Goal: Task Accomplishment & Management: Complete application form

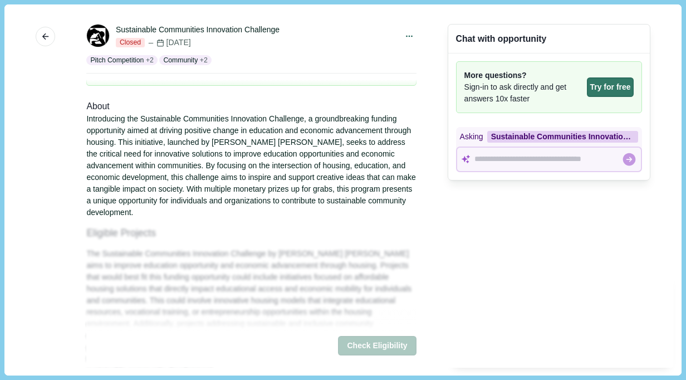
scroll to position [35, 0]
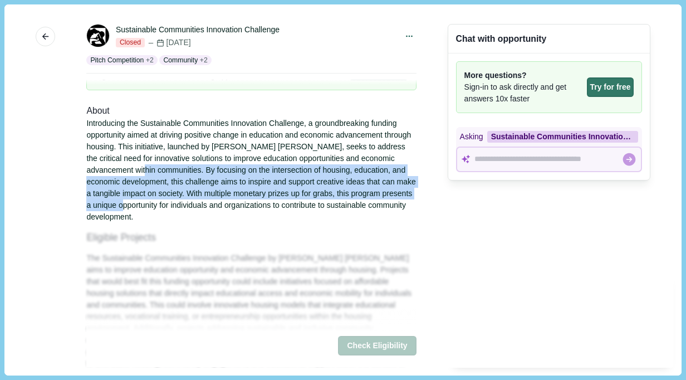
drag, startPoint x: 134, startPoint y: 170, endPoint x: 169, endPoint y: 199, distance: 45.9
click at [169, 199] on div "Introducing the Sustainable Communities Innovation Challenge, a groundbreaking …" at bounding box center [251, 170] width 330 height 105
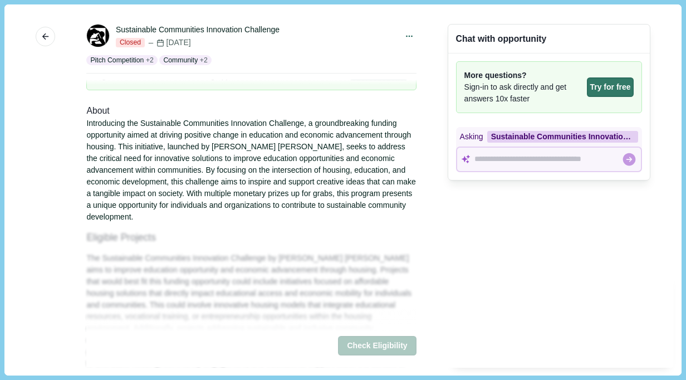
click at [111, 158] on div "Introducing the Sustainable Communities Innovation Challenge, a groundbreaking …" at bounding box center [251, 170] width 330 height 105
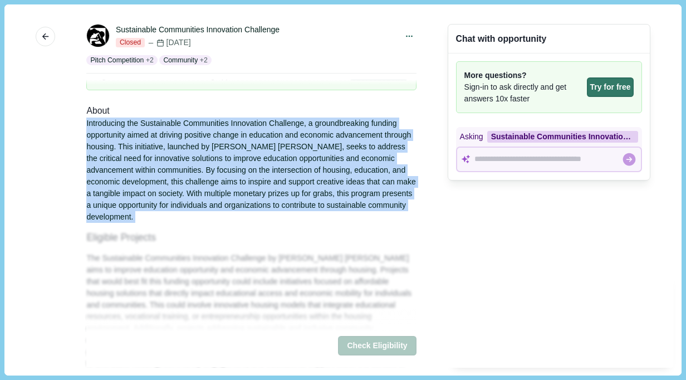
click at [111, 158] on div "Introducing the Sustainable Communities Innovation Challenge, a groundbreaking …" at bounding box center [251, 170] width 330 height 105
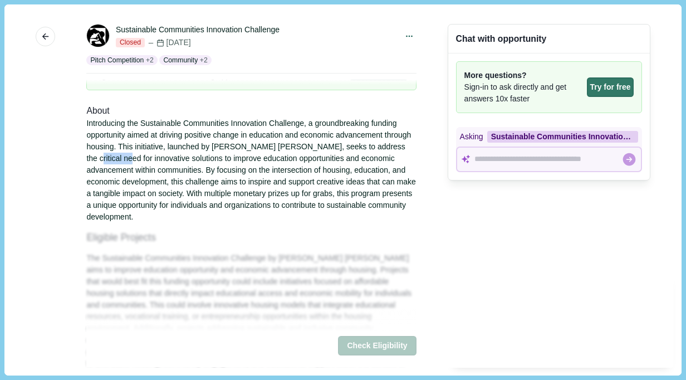
click at [111, 158] on div "Introducing the Sustainable Communities Innovation Challenge, a groundbreaking …" at bounding box center [251, 170] width 330 height 105
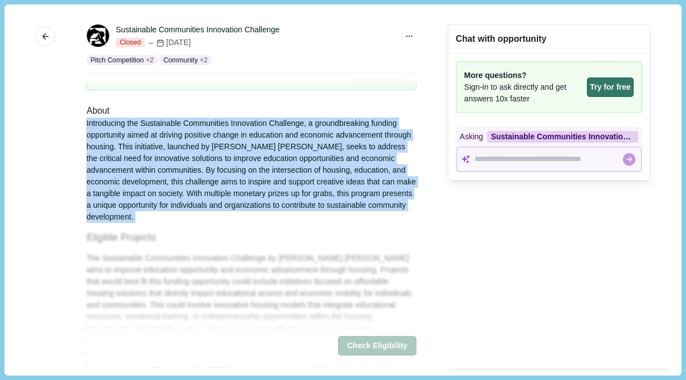
click at [111, 158] on div "Introducing the Sustainable Communities Innovation Challenge, a groundbreaking …" at bounding box center [251, 170] width 330 height 105
click at [223, 141] on div "Introducing the Sustainable Communities Innovation Challenge, a groundbreaking …" at bounding box center [251, 170] width 330 height 105
